Goal: Task Accomplishment & Management: Complete application form

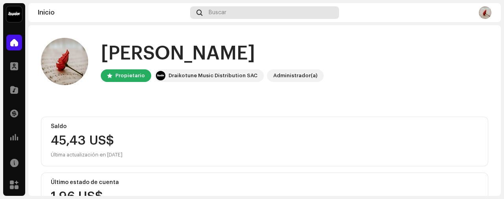
click at [204, 14] on div "Buscar" at bounding box center [264, 12] width 149 height 13
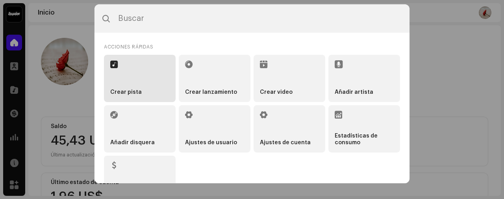
click at [137, 78] on li "Crear pista" at bounding box center [140, 78] width 72 height 47
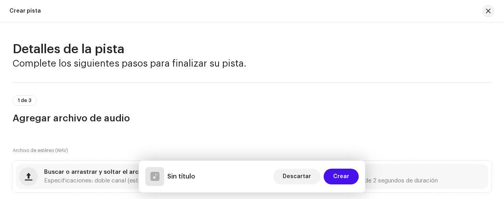
scroll to position [105, 0]
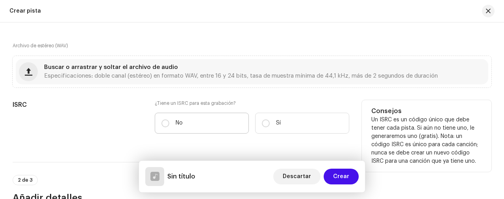
click at [159, 123] on label "No" at bounding box center [202, 123] width 94 height 21
click at [162, 123] on input "No" at bounding box center [166, 123] width 8 height 8
radio input "true"
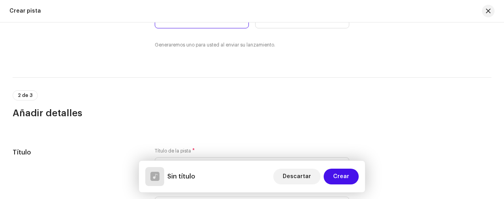
scroll to position [262, 0]
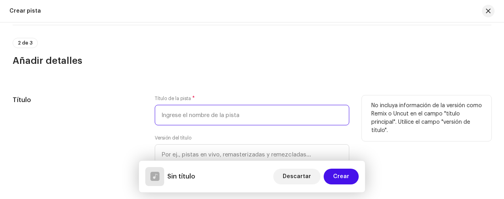
click at [176, 113] on input "text" at bounding box center [252, 115] width 195 height 20
type input "l"
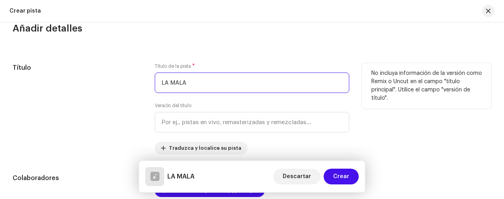
scroll to position [315, 0]
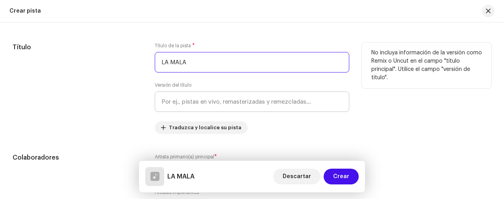
type input "LA MALA"
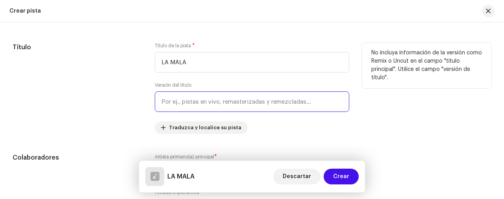
click at [227, 97] on input "text" at bounding box center [252, 101] width 195 height 20
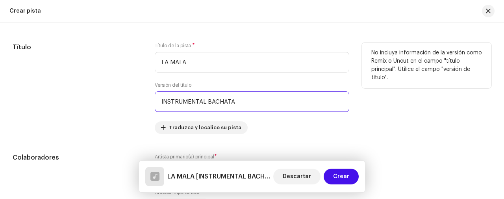
scroll to position [368, 0]
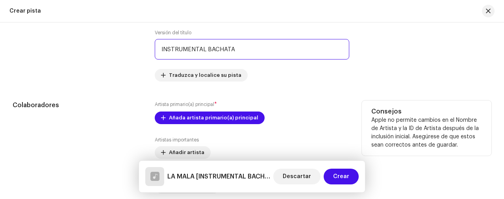
type input "INSTRUMENTAL BACHATA"
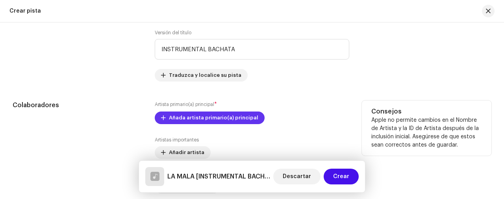
click at [177, 118] on span "Añada artista primario(a) principal" at bounding box center [213, 118] width 89 height 16
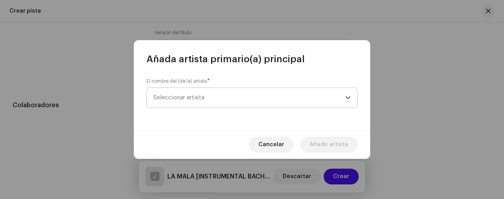
click at [181, 99] on span "Seleccionar artista" at bounding box center [178, 98] width 51 height 6
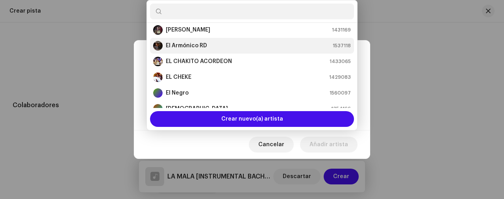
scroll to position [158, 0]
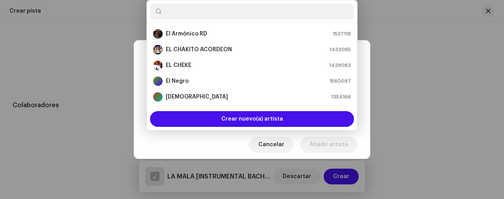
click at [195, 7] on input "text" at bounding box center [252, 12] width 204 height 16
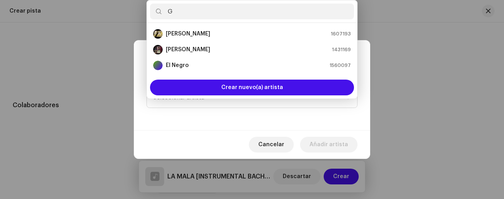
scroll to position [0, 0]
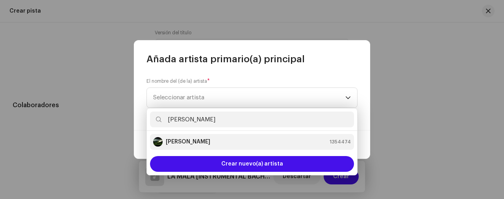
type input "[PERSON_NAME]"
click at [184, 144] on strong "[PERSON_NAME]" at bounding box center [188, 142] width 45 height 8
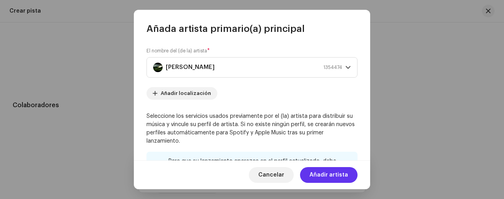
click at [333, 175] on span "Añadir artista" at bounding box center [329, 175] width 39 height 16
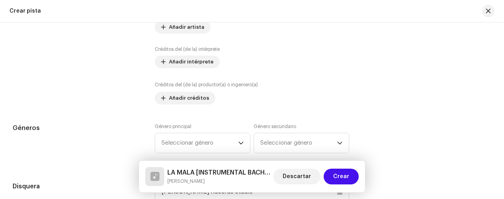
scroll to position [525, 0]
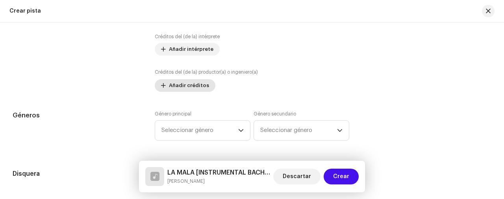
click at [195, 88] on span "Añadir créditos" at bounding box center [189, 86] width 40 height 16
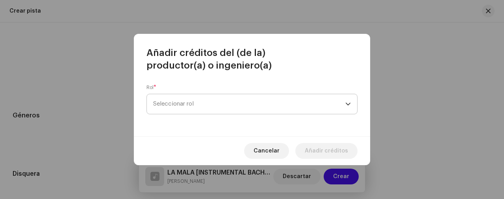
click at [196, 102] on span "Seleccionar rol" at bounding box center [249, 104] width 192 height 20
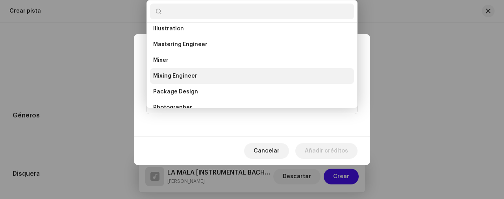
scroll to position [262, 0]
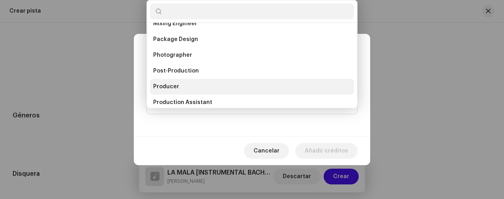
click at [177, 83] on span "Producer" at bounding box center [166, 87] width 26 height 8
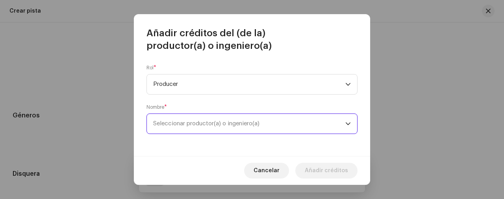
click at [189, 122] on span "Seleccionar productor(a) o ingeniero(a)" at bounding box center [206, 124] width 106 height 6
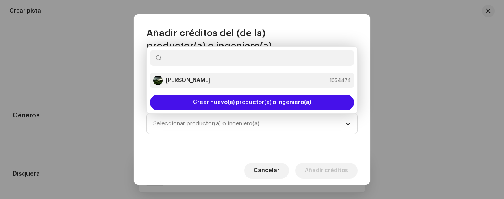
click at [201, 79] on strong "[PERSON_NAME]" at bounding box center [188, 80] width 45 height 8
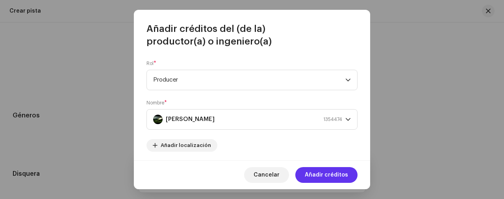
click at [335, 178] on span "Añadir créditos" at bounding box center [326, 175] width 43 height 16
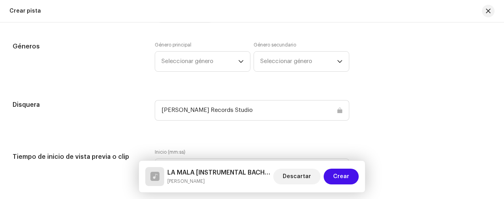
scroll to position [631, 0]
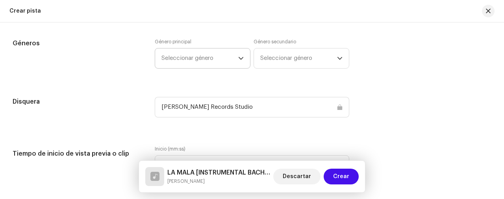
click at [191, 63] on span "Seleccionar género" at bounding box center [200, 58] width 77 height 20
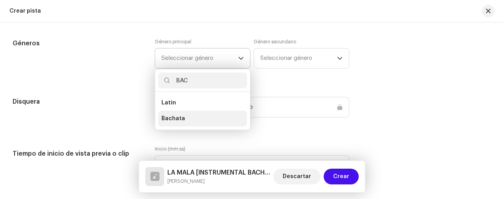
type input "BAC"
click at [184, 113] on li "Bachata" at bounding box center [202, 119] width 89 height 16
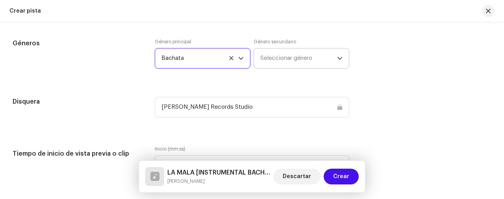
click at [281, 51] on span "Seleccionar género" at bounding box center [298, 58] width 77 height 20
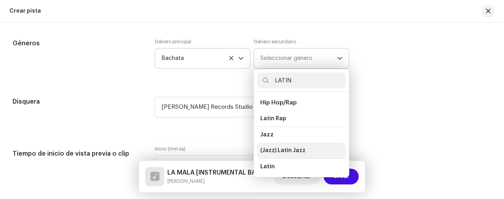
scroll to position [52, 0]
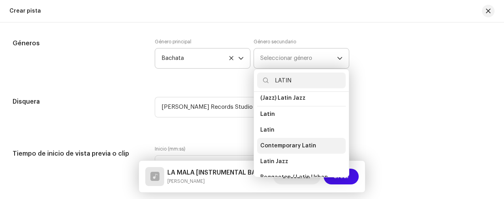
type input "LATIN"
click at [272, 142] on span "Contemporary Latin" at bounding box center [288, 146] width 56 height 8
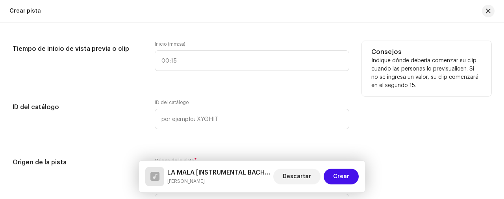
scroll to position [841, 0]
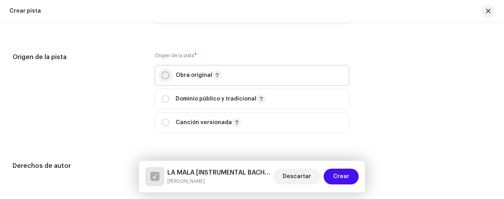
click at [162, 73] on input "radio" at bounding box center [166, 75] width 8 height 8
radio input "true"
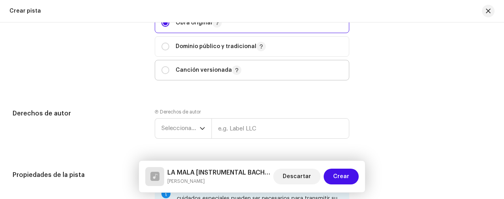
scroll to position [946, 0]
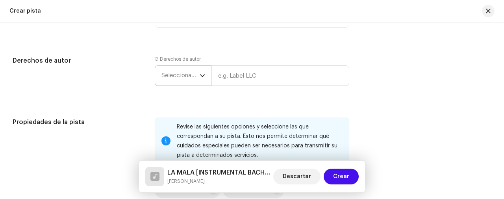
click at [171, 76] on span "Seleccionar año" at bounding box center [181, 76] width 38 height 20
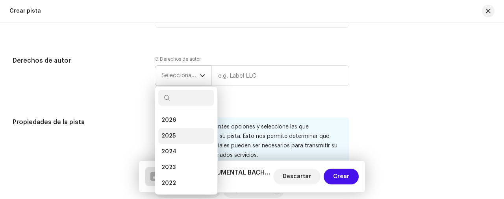
click at [176, 133] on li "2025" at bounding box center [186, 136] width 56 height 16
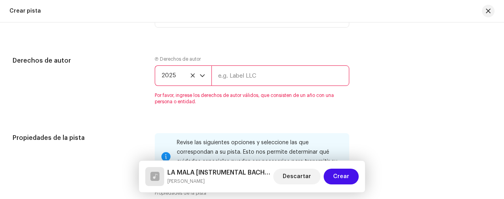
click at [281, 67] on input "text" at bounding box center [281, 75] width 138 height 20
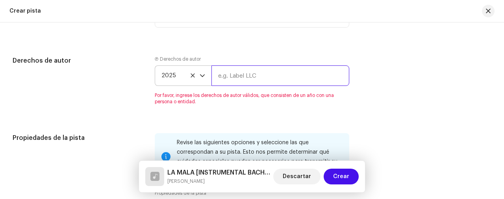
type input "g"
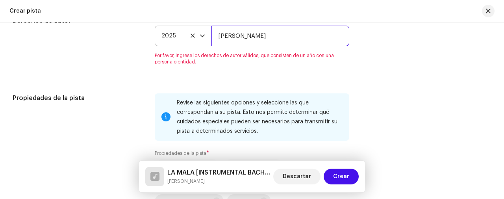
scroll to position [998, 0]
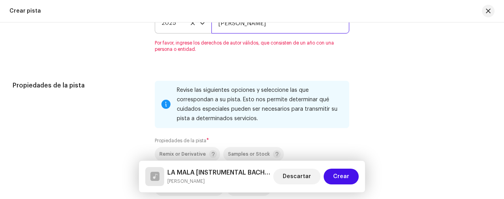
type input "[PERSON_NAME]"
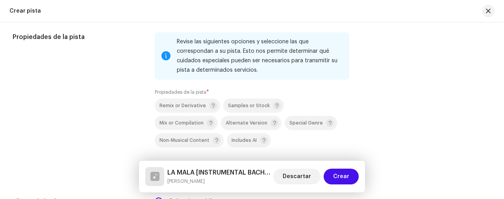
scroll to position [1051, 0]
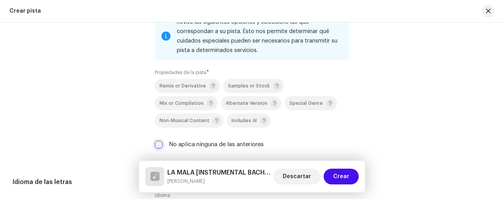
click at [158, 147] on input "No aplica ninguna de las anteriores" at bounding box center [159, 145] width 8 height 8
checkbox input "true"
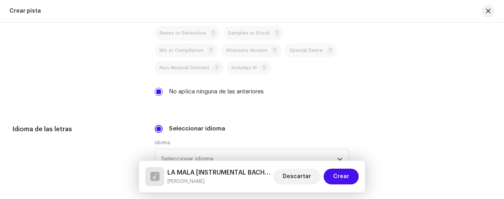
scroll to position [1156, 0]
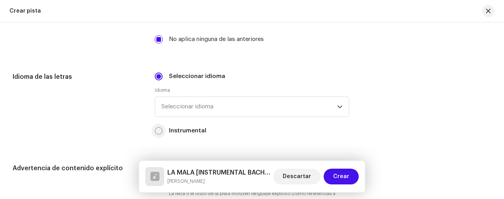
click at [158, 127] on input "Instrumental" at bounding box center [159, 131] width 8 height 8
radio input "true"
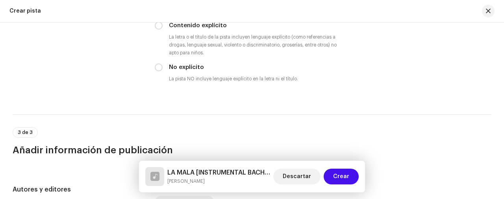
scroll to position [1261, 0]
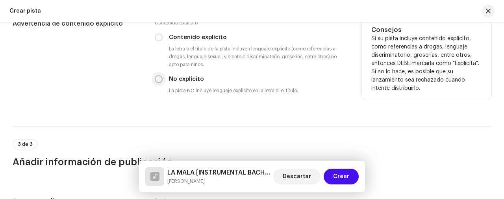
click at [160, 75] on p-radiobutton at bounding box center [159, 79] width 8 height 8
click at [160, 77] on input "No explícito" at bounding box center [159, 79] width 8 height 8
radio input "true"
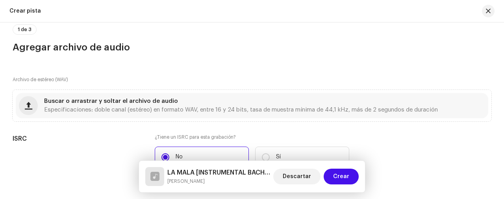
scroll to position [105, 0]
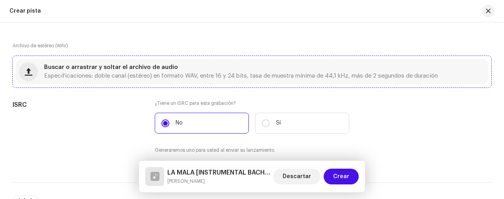
click at [151, 73] on span "Especificaciones: doble canal (estéreo) en formato WAV, entre 16 y 24 bits, tas…" at bounding box center [241, 76] width 394 height 6
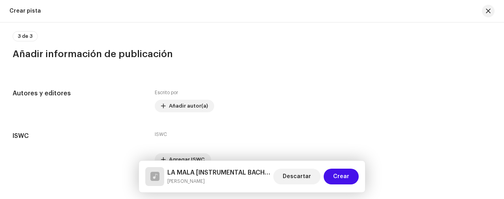
scroll to position [1357, 0]
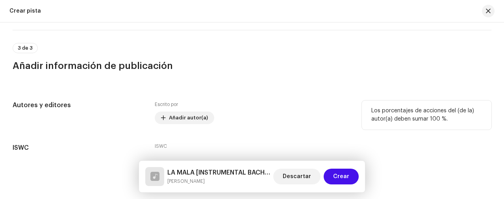
click at [180, 109] on div "Escrito por Añadir autor(a)" at bounding box center [252, 112] width 195 height 24
click at [184, 117] on span "Añadir autor(a)" at bounding box center [188, 118] width 39 height 16
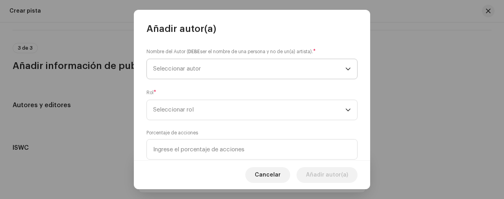
click at [216, 68] on span "Seleccionar autor" at bounding box center [249, 69] width 192 height 20
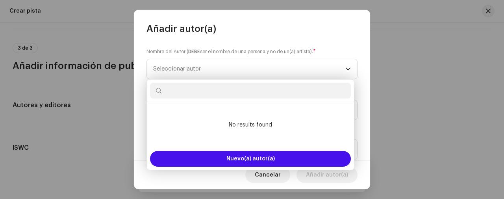
click at [195, 95] on input "text" at bounding box center [250, 91] width 201 height 16
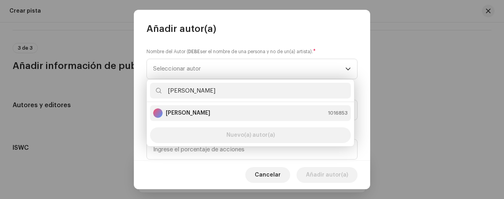
type input "[PERSON_NAME]"
click at [203, 116] on strong "[PERSON_NAME]" at bounding box center [188, 113] width 45 height 8
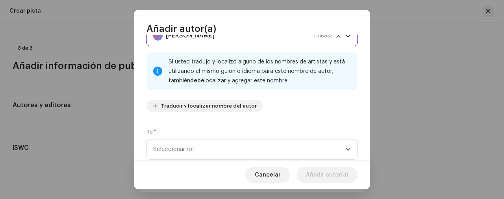
scroll to position [52, 0]
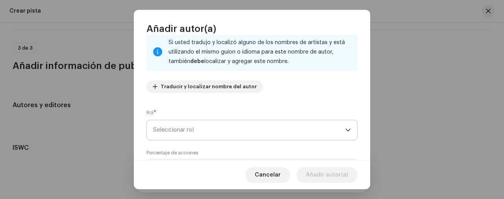
click at [158, 132] on span "Seleccionar rol" at bounding box center [249, 130] width 192 height 20
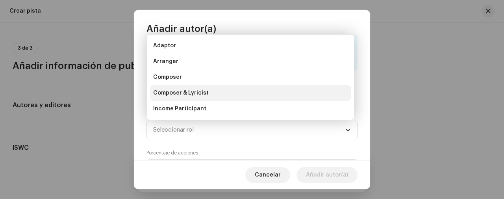
scroll to position [13, 0]
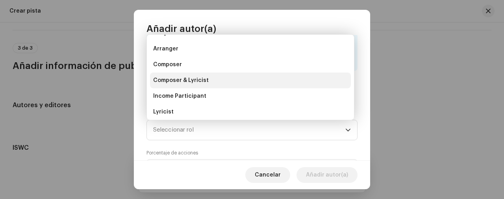
click at [184, 76] on li "Composer & Lyricist" at bounding box center [250, 81] width 201 height 16
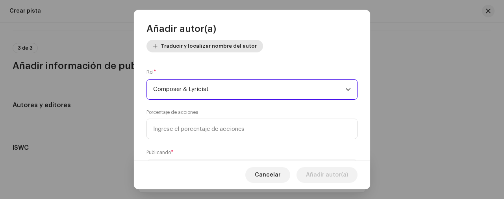
scroll to position [105, 0]
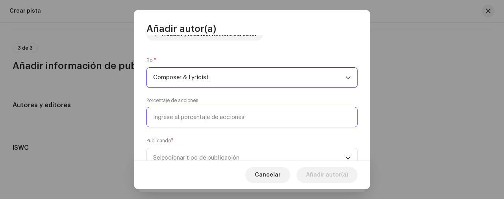
click at [166, 114] on input at bounding box center [252, 117] width 211 height 20
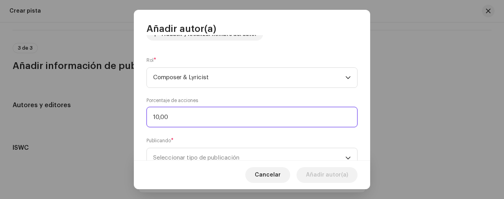
type input "100,00"
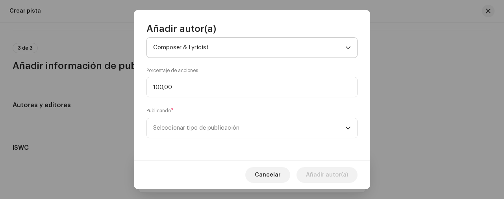
click at [217, 52] on span "Composer & Lyricist" at bounding box center [249, 48] width 192 height 20
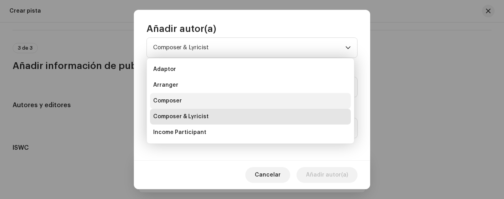
click at [163, 97] on span "Composer" at bounding box center [167, 101] width 29 height 8
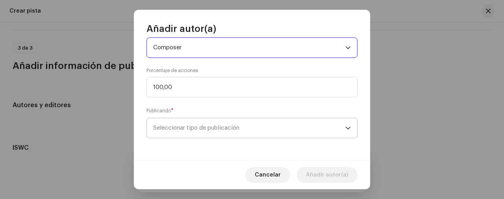
click at [183, 125] on span "Seleccionar tipo de publicación" at bounding box center [249, 128] width 192 height 20
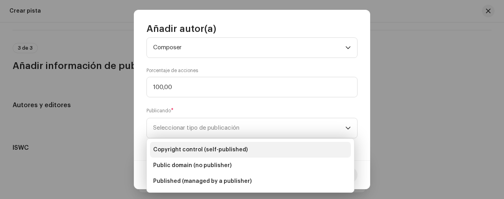
click at [192, 149] on span "Copyright control (self-published)" at bounding box center [200, 150] width 95 height 8
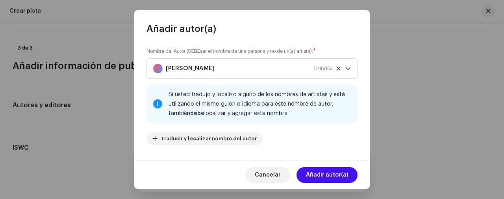
scroll to position [0, 0]
click at [332, 177] on span "Añadir autor(a)" at bounding box center [327, 175] width 42 height 16
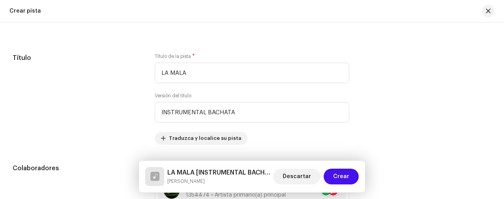
scroll to position [95, 0]
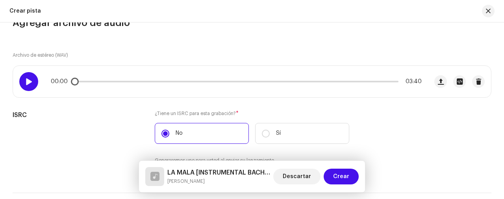
click at [28, 85] on div at bounding box center [28, 81] width 19 height 19
click at [351, 176] on button "Crear" at bounding box center [341, 177] width 35 height 16
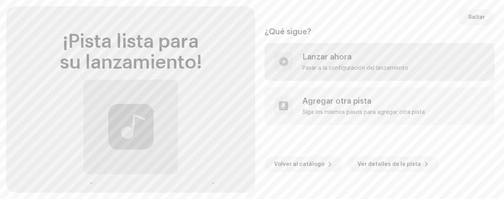
click at [322, 62] on div "Lanzar ahora Pasar a la configuración del lanzamiento" at bounding box center [356, 61] width 106 height 19
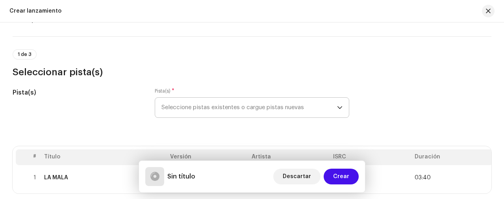
click at [162, 105] on span "Seleccione pistas existentes o cargue pistas nuevas" at bounding box center [250, 108] width 176 height 20
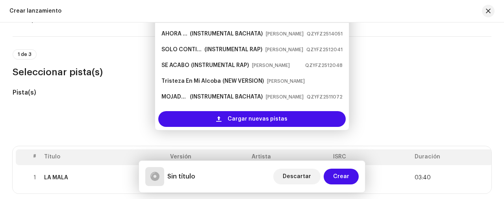
scroll to position [41, 0]
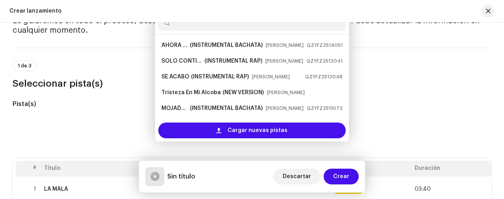
click at [126, 111] on div "Pista(s)" at bounding box center [78, 118] width 130 height 39
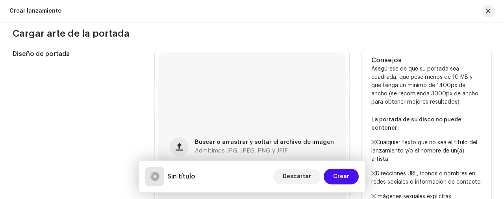
scroll to position [303, 0]
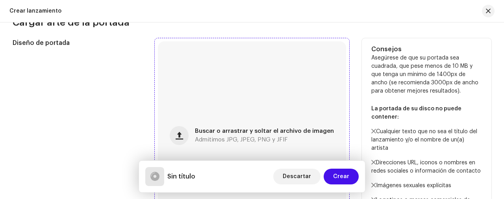
click at [165, 105] on div "Buscar o arrastrar y soltar el archivo de imagen Admitimos JPG, JPEG, PNG y JFIF" at bounding box center [252, 135] width 188 height 188
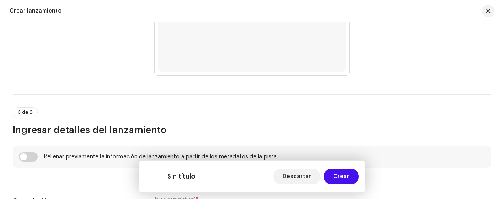
scroll to position [514, 0]
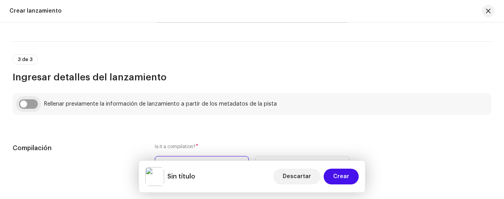
click at [28, 103] on input "checkbox" at bounding box center [28, 103] width 19 height 9
checkbox input "true"
type input "LA MALA"
type input "INSTRUMENTAL BACHATA"
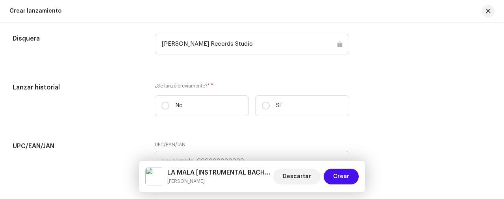
scroll to position [1197, 0]
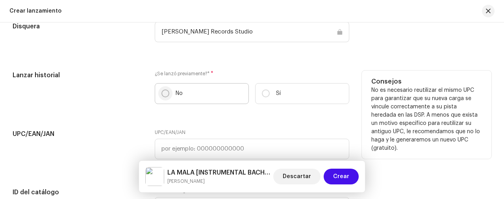
click at [162, 96] on input "No" at bounding box center [166, 93] width 8 height 8
radio input "true"
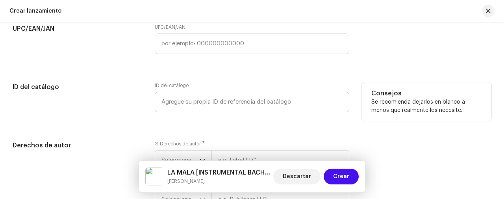
scroll to position [1354, 0]
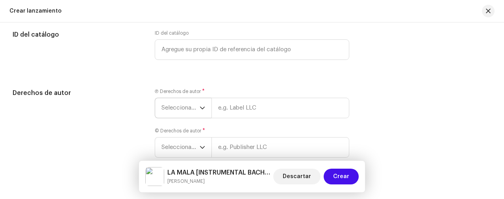
click at [182, 111] on span "Seleccionar año" at bounding box center [181, 108] width 38 height 20
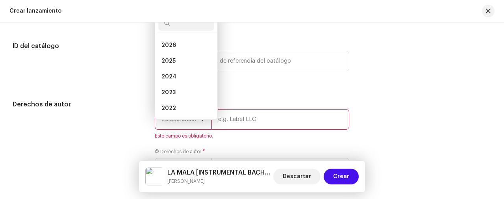
scroll to position [13, 0]
click at [173, 78] on span "2023" at bounding box center [169, 80] width 14 height 8
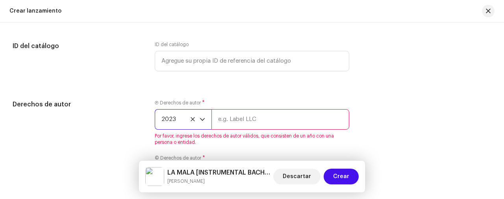
click at [177, 114] on span "2023" at bounding box center [181, 120] width 38 height 20
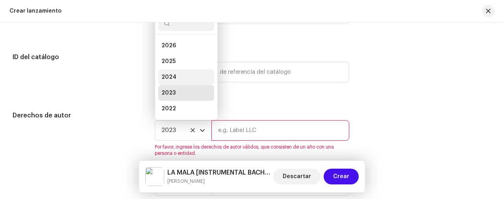
scroll to position [3, 0]
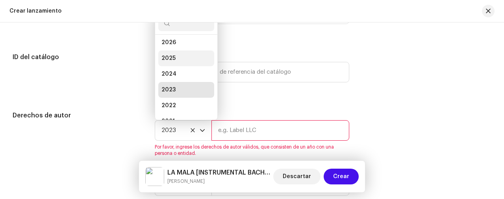
click at [185, 60] on li "2025" at bounding box center [186, 58] width 56 height 16
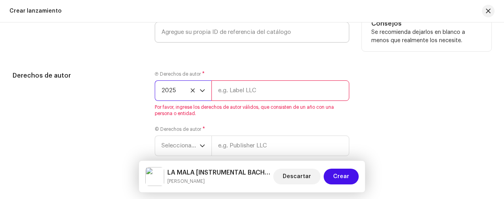
scroll to position [1384, 0]
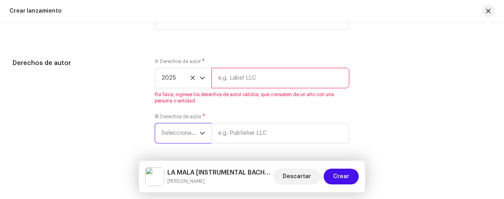
click at [179, 128] on span "Seleccionar año" at bounding box center [181, 133] width 38 height 20
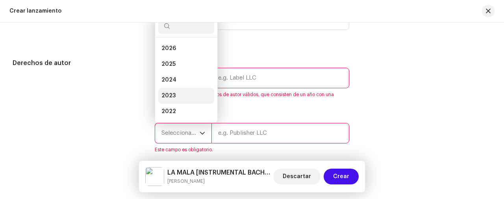
scroll to position [13, 0]
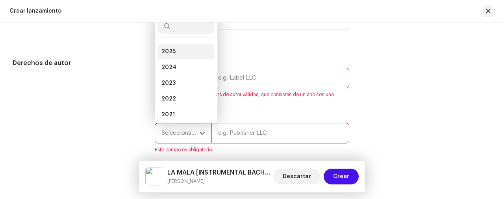
click at [184, 53] on li "2025" at bounding box center [186, 52] width 56 height 16
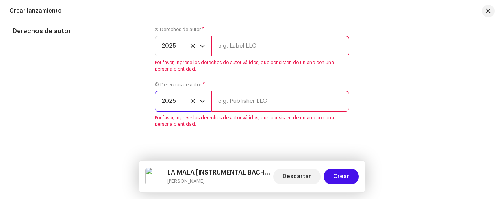
scroll to position [1429, 0]
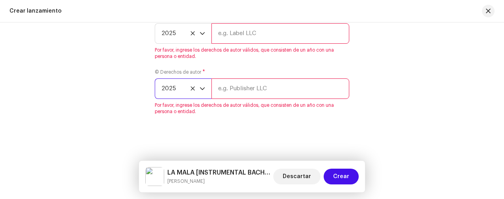
click at [251, 37] on input "text" at bounding box center [281, 33] width 138 height 20
click at [249, 39] on input "text" at bounding box center [281, 33] width 138 height 20
type input "m"
type input "M"
drag, startPoint x: 249, startPoint y: 39, endPoint x: 237, endPoint y: 40, distance: 11.8
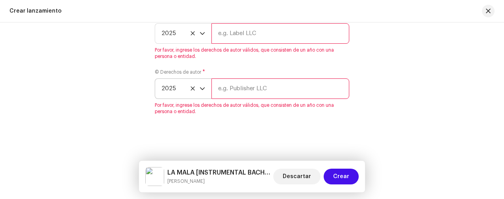
paste input "DESPUÉS DE VERTE-INSTRUMENTAL BACHATA"
type input "DESPUÉS DE VERTE-INSTRUMENTAL BACHATA"
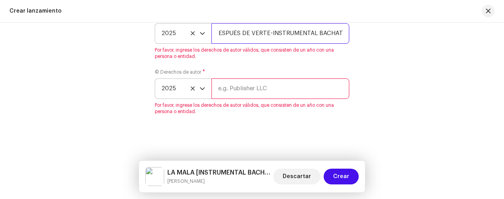
scroll to position [0, 0]
drag, startPoint x: 346, startPoint y: 30, endPoint x: 169, endPoint y: 17, distance: 177.8
click at [164, 29] on div "2025 DESPUÉS DE VERTE-INSTRUMENTAL BACHATA" at bounding box center [252, 33] width 195 height 20
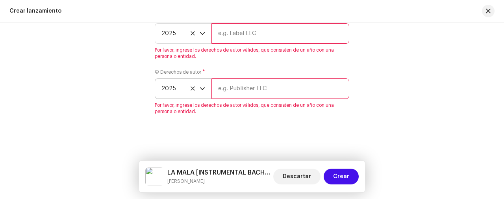
type input "g"
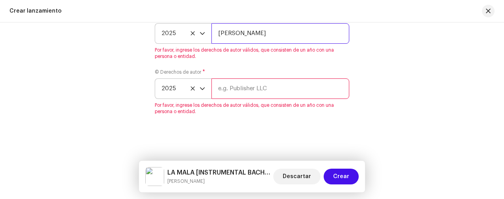
drag, startPoint x: 320, startPoint y: 32, endPoint x: 185, endPoint y: 33, distance: 134.8
click at [185, 33] on div "2025 [PERSON_NAME]" at bounding box center [252, 33] width 195 height 20
type input "[PERSON_NAME]"
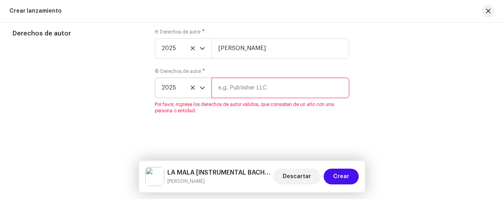
scroll to position [1413, 0]
paste input "[PERSON_NAME]"
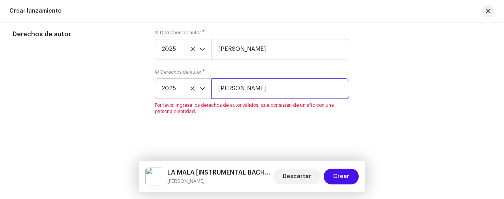
type input "[PERSON_NAME]"
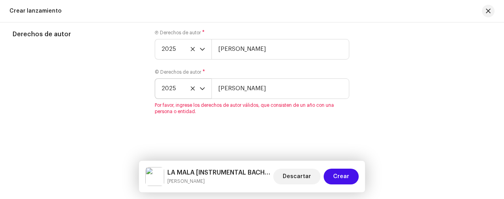
click at [232, 127] on div "Crear un nuevo lanzamiento Le guiaremos en todo el proceso, desde la selección …" at bounding box center [252, 110] width 504 height 177
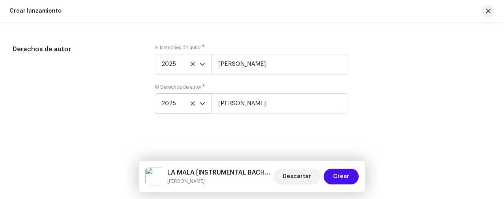
scroll to position [1397, 0]
click at [347, 179] on span "Crear" at bounding box center [341, 177] width 16 height 16
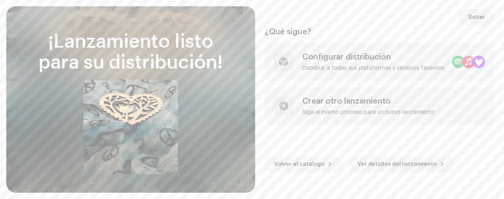
click at [395, 42] on div "¿Qué sigue? Configurar distribución Distribuir a todas sus plataformas y servic…" at bounding box center [380, 99] width 230 height 145
click at [396, 51] on div "Configurar distribución Distribuir a todas sus plataformas y servicios favoritos" at bounding box center [380, 62] width 230 height 38
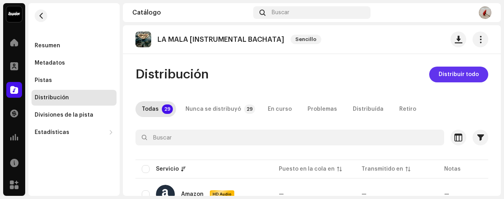
click at [447, 74] on span "Distribuir todo" at bounding box center [459, 75] width 40 height 16
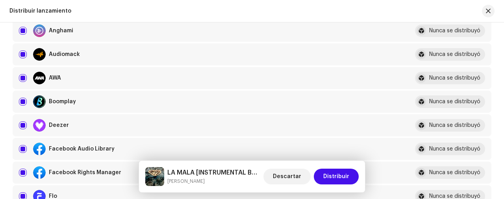
scroll to position [420, 0]
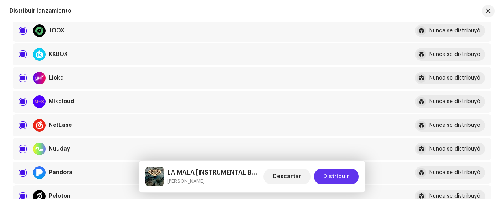
click at [325, 170] on span "Distribuir" at bounding box center [337, 177] width 26 height 16
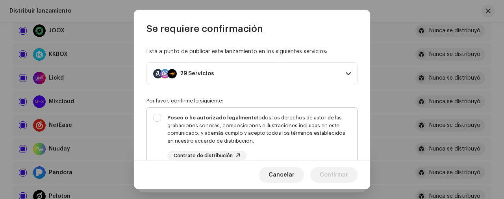
click at [157, 115] on div "Poseo o he autorizado legalmente todos los derechos de autor de las grabaciones…" at bounding box center [252, 137] width 210 height 59
checkbox input "true"
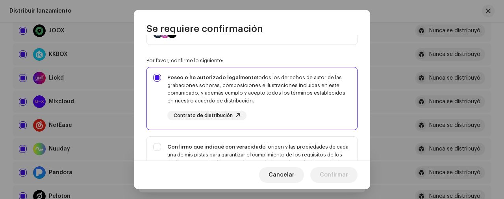
scroll to position [52, 0]
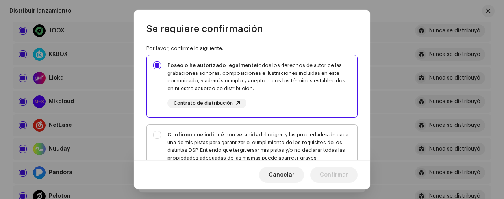
click at [156, 128] on div "Confirmo que indiqué con veracidad el origen y las propiedades de cada una de m…" at bounding box center [252, 158] width 210 height 67
checkbox input "true"
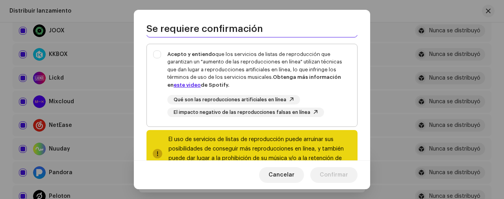
scroll to position [158, 0]
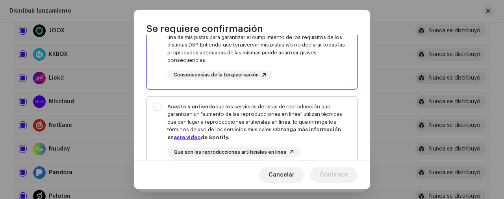
click at [152, 107] on div "Acepto y entiendo que los servicios de listas de reproducción que garantizan un…" at bounding box center [252, 137] width 210 height 80
checkbox input "true"
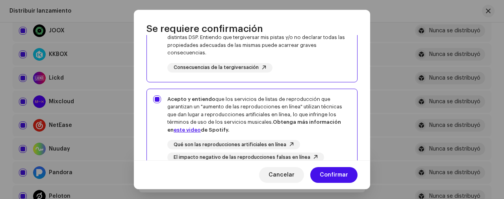
scroll to position [210, 0]
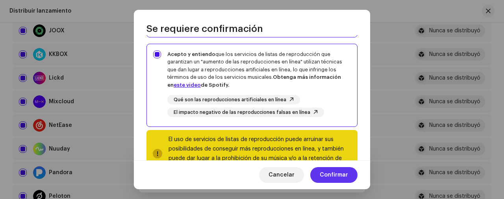
click at [333, 177] on span "Confirmar" at bounding box center [334, 175] width 28 height 16
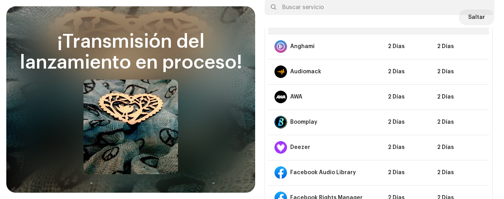
scroll to position [0, 0]
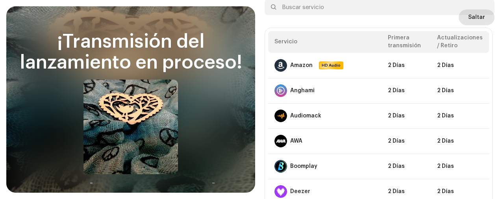
click at [471, 16] on span "Saltar" at bounding box center [477, 17] width 17 height 16
